Goal: Task Accomplishment & Management: Manage account settings

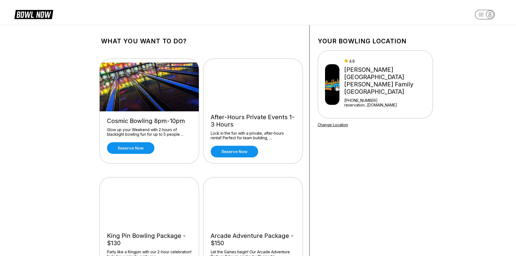
click at [489, 14] on icon "button" at bounding box center [490, 14] width 7 height 7
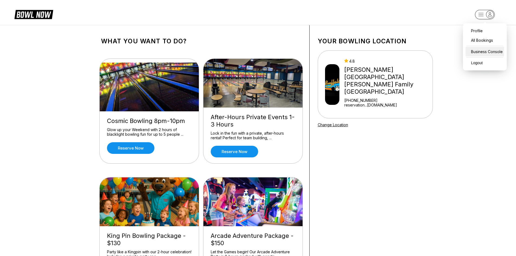
click at [487, 53] on div "Business Console" at bounding box center [485, 51] width 38 height 9
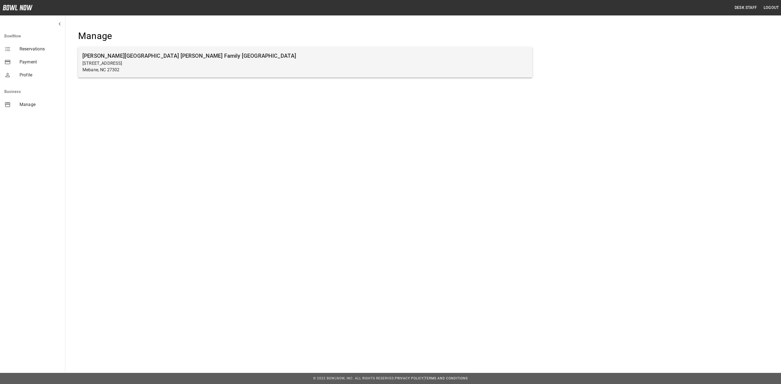
click at [167, 62] on p "[STREET_ADDRESS]" at bounding box center [304, 63] width 445 height 7
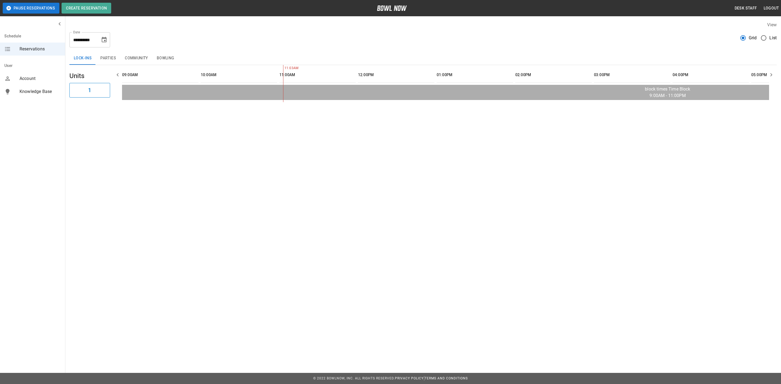
scroll to position [0, 157]
click at [174, 63] on button "Bowling" at bounding box center [165, 58] width 26 height 13
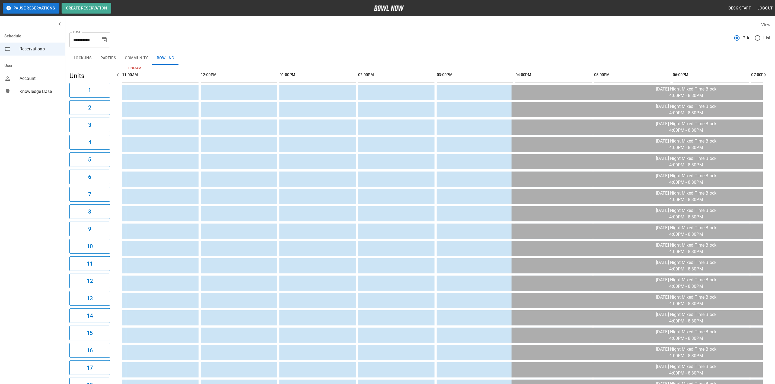
drag, startPoint x: 135, startPoint y: 63, endPoint x: 117, endPoint y: 56, distance: 19.3
click at [135, 63] on button "Community" at bounding box center [136, 58] width 32 height 13
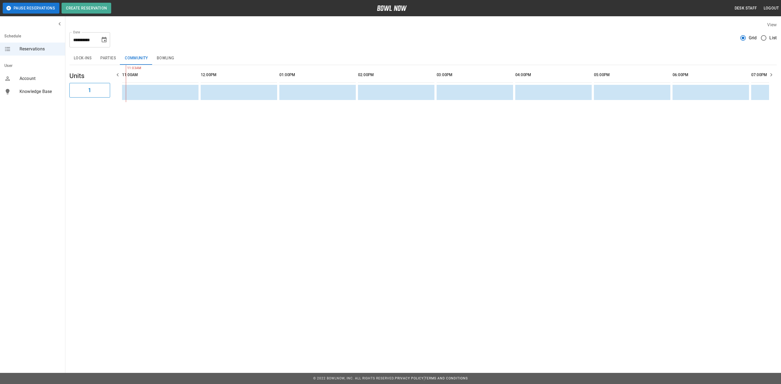
click at [109, 53] on button "Parties" at bounding box center [108, 58] width 24 height 13
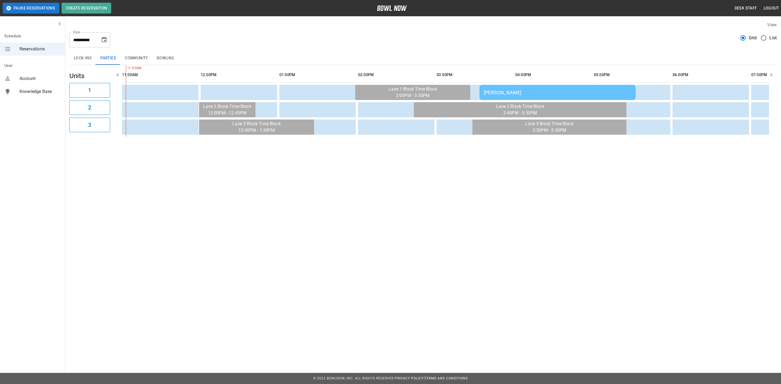
click at [479, 86] on td "[PERSON_NAME]" at bounding box center [557, 92] width 156 height 15
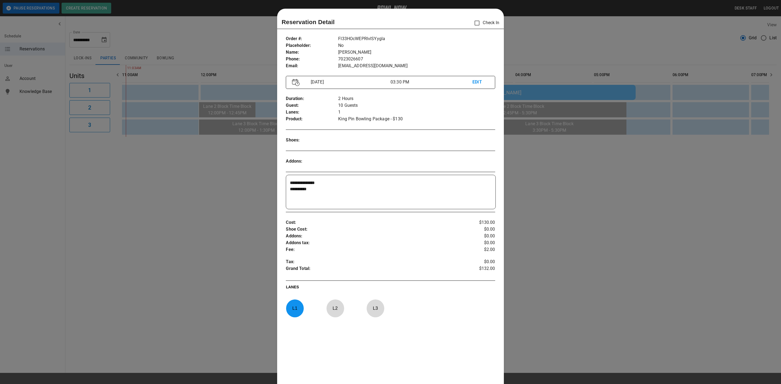
scroll to position [8, 0]
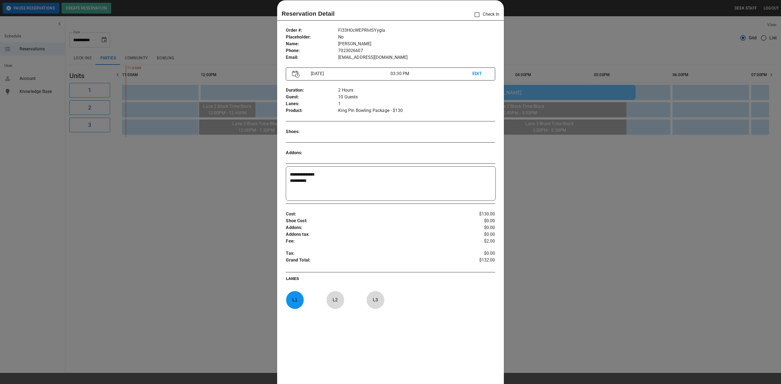
click at [600, 115] on div at bounding box center [390, 192] width 781 height 384
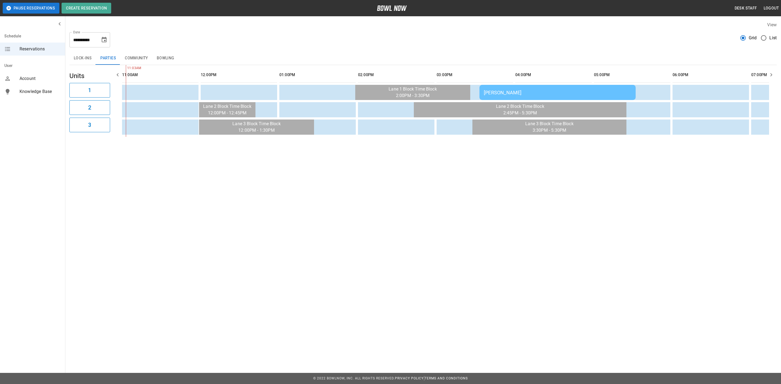
click at [529, 90] on div "[PERSON_NAME]" at bounding box center [557, 93] width 147 height 6
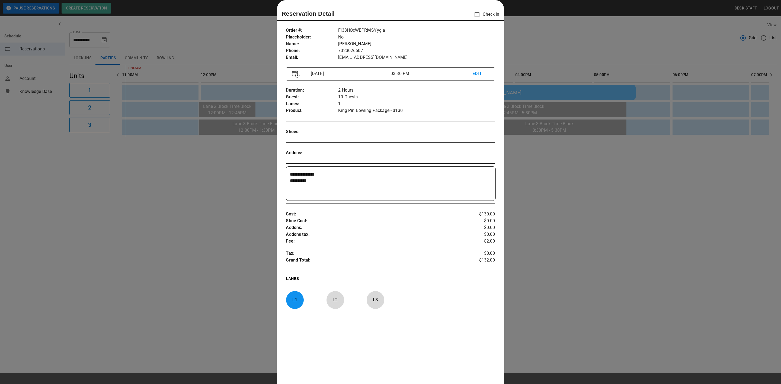
drag, startPoint x: 367, startPoint y: 187, endPoint x: 207, endPoint y: 154, distance: 163.5
click at [207, 154] on div "**********" at bounding box center [390, 192] width 781 height 384
click at [543, 124] on div at bounding box center [390, 192] width 781 height 384
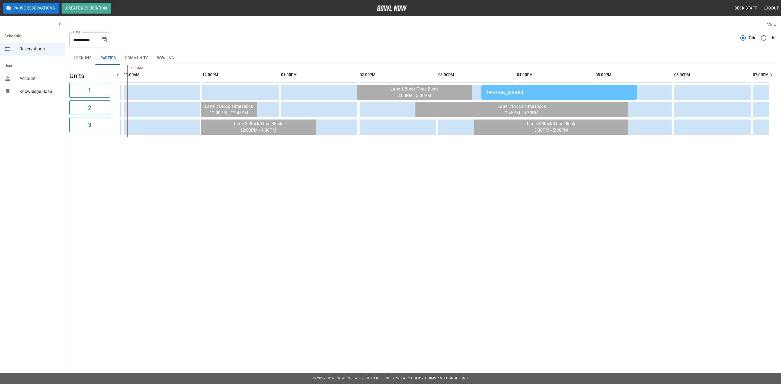
scroll to position [0, 0]
